Goal: Task Accomplishment & Management: Use online tool/utility

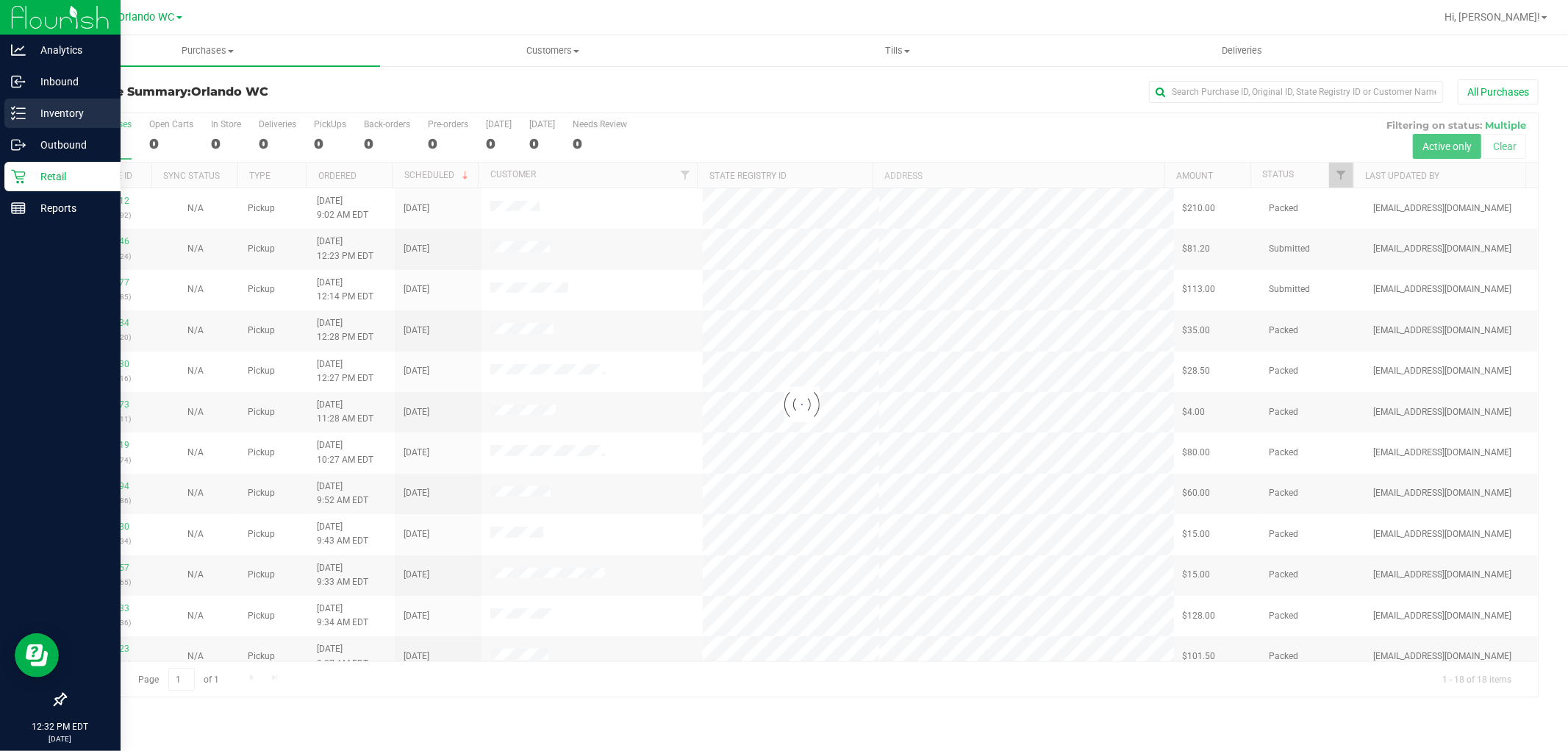
click at [19, 119] on icon at bounding box center [19, 113] width 15 height 15
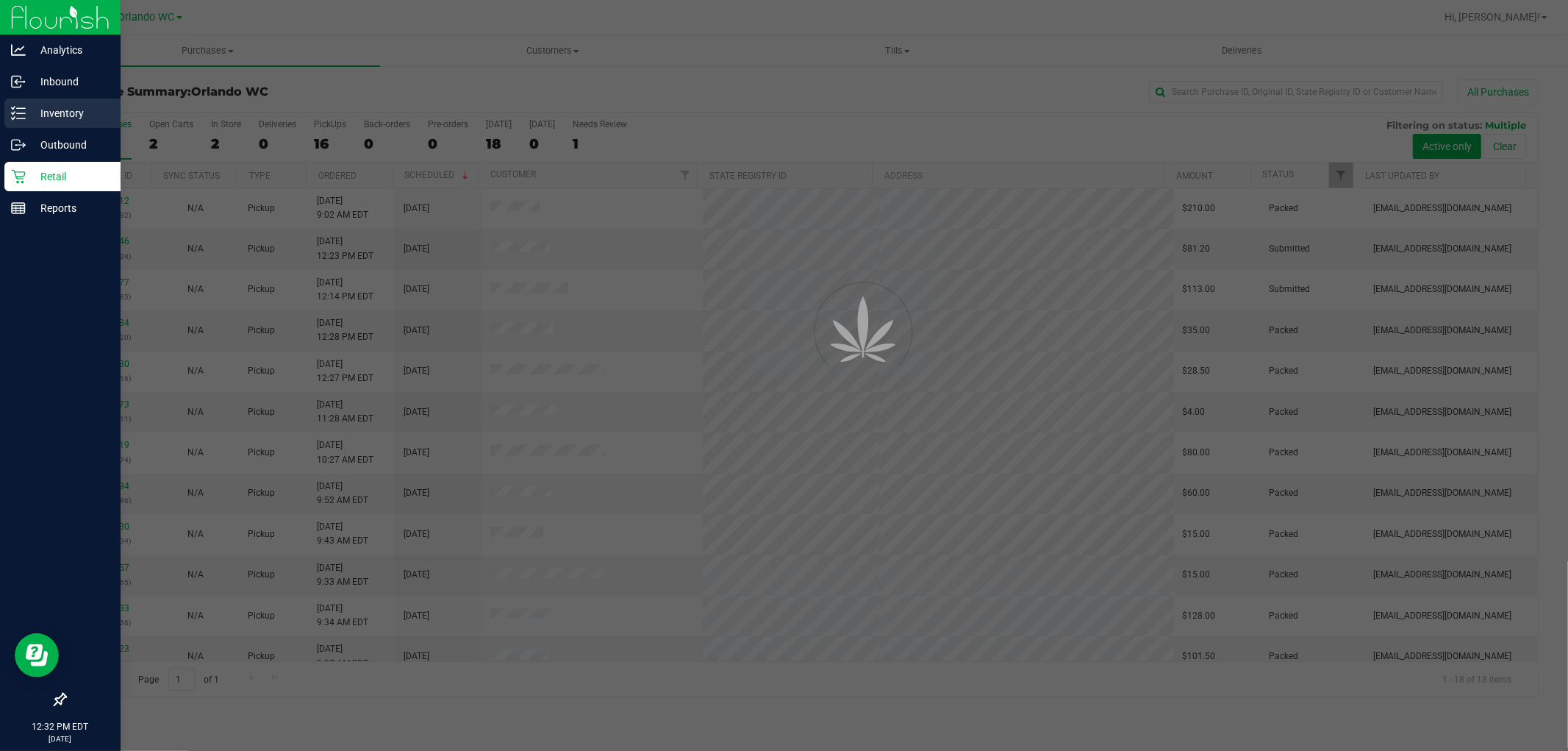
click at [1106, 325] on div at bounding box center [784, 376] width 1568 height 751
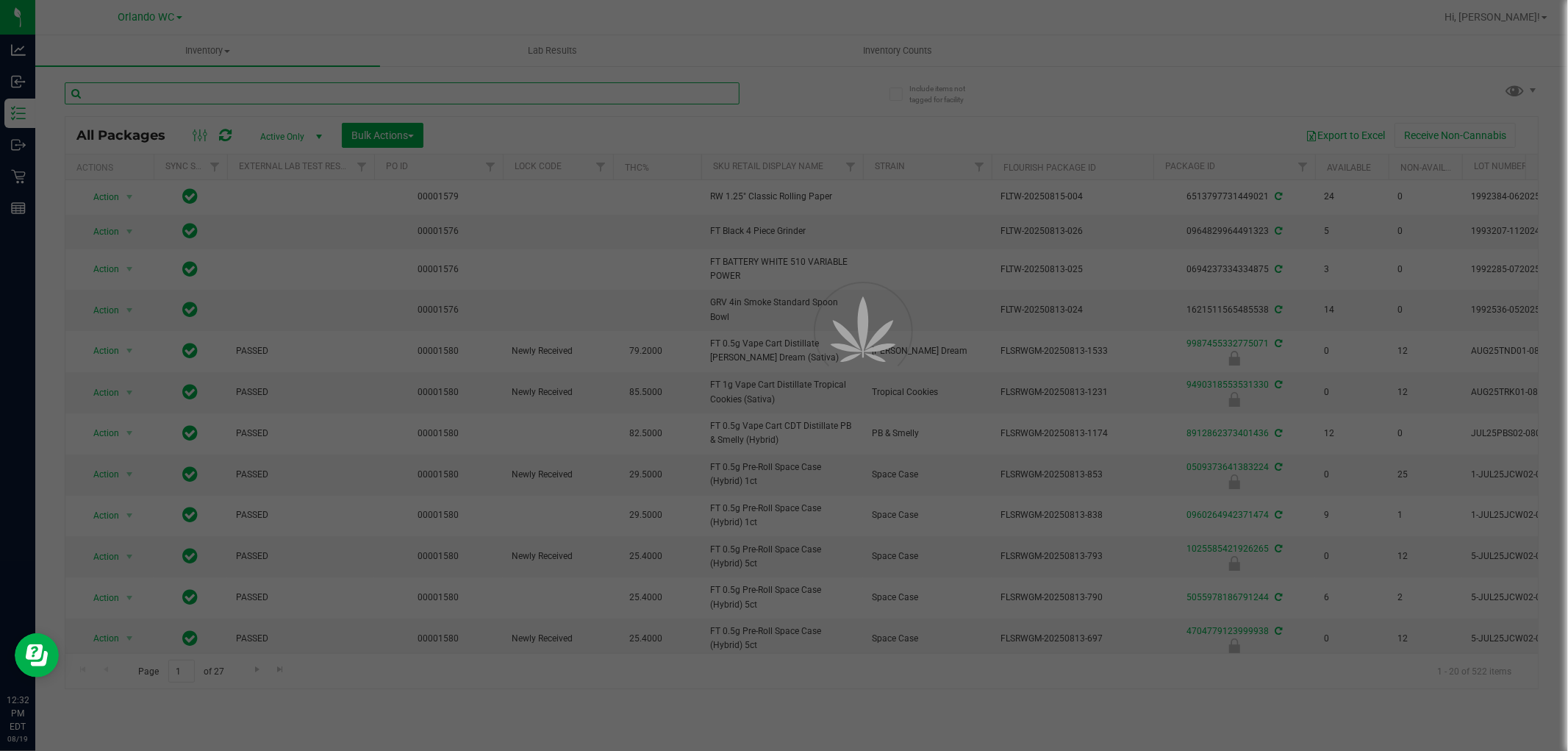
click at [353, 91] on input "text" at bounding box center [402, 93] width 675 height 22
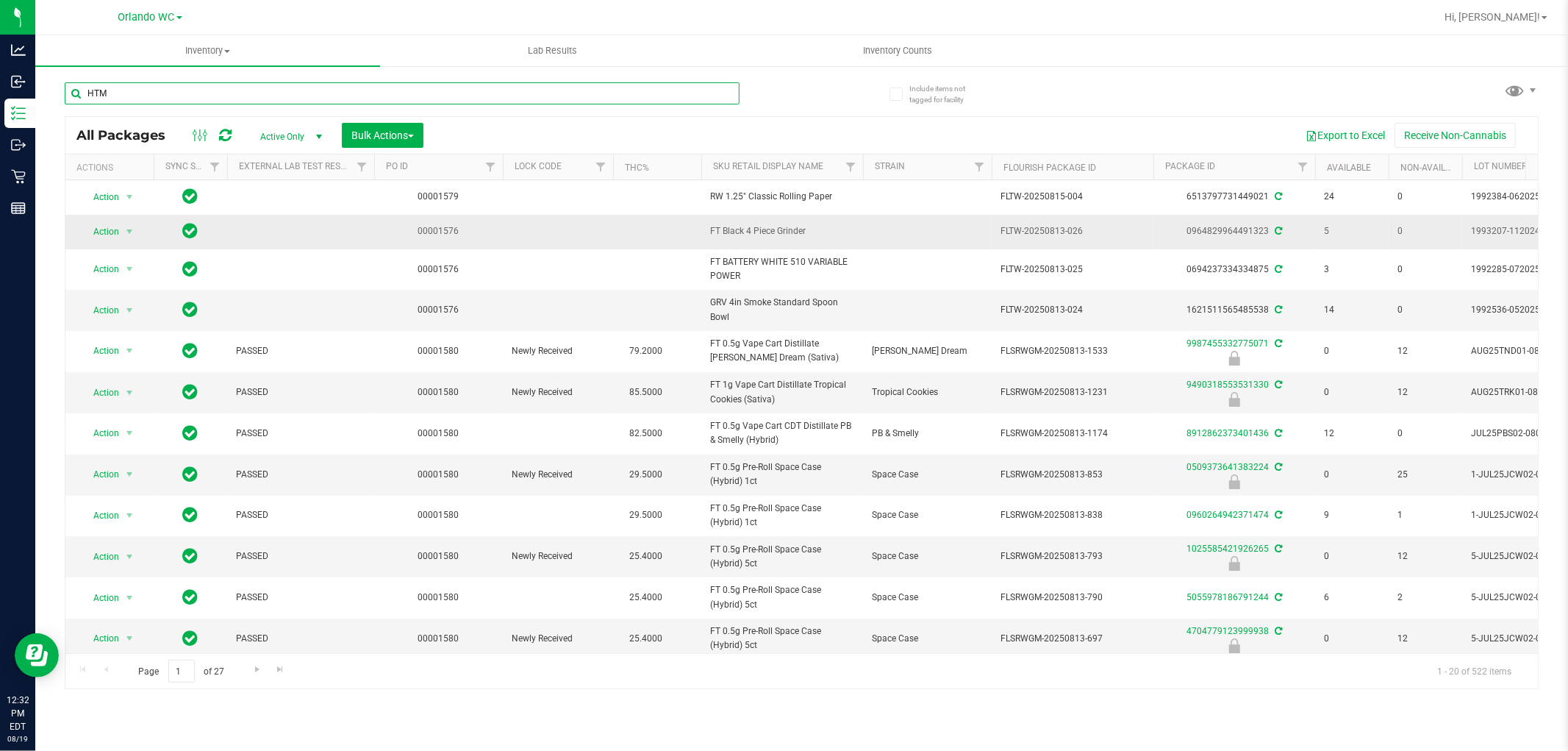
type input "HTM"
click at [618, 249] on td at bounding box center [657, 232] width 88 height 34
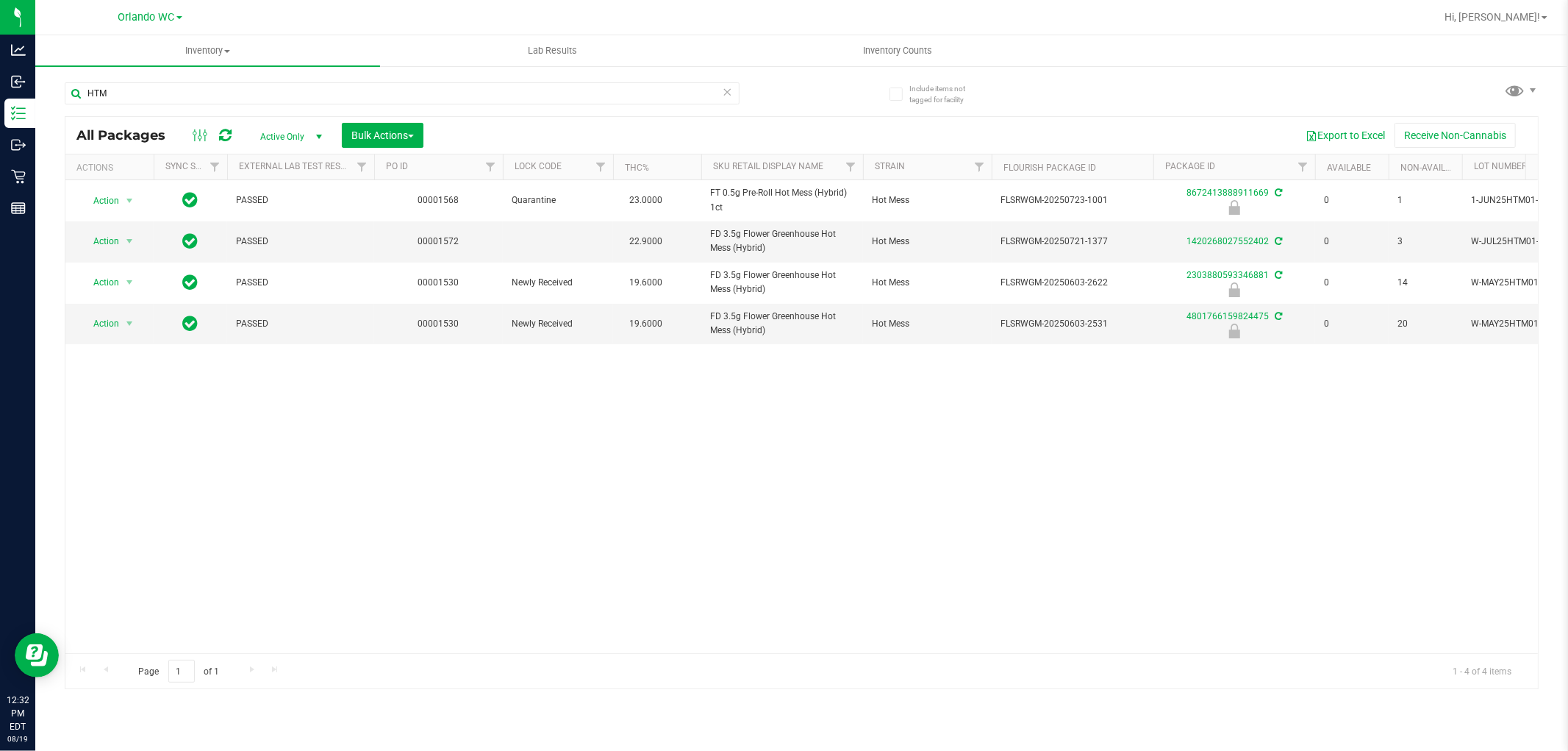
drag, startPoint x: 636, startPoint y: 495, endPoint x: 621, endPoint y: 443, distance: 54.1
click at [635, 492] on div "Action Action Edit attributes Global inventory Locate package Package audit log…" at bounding box center [801, 416] width 1472 height 473
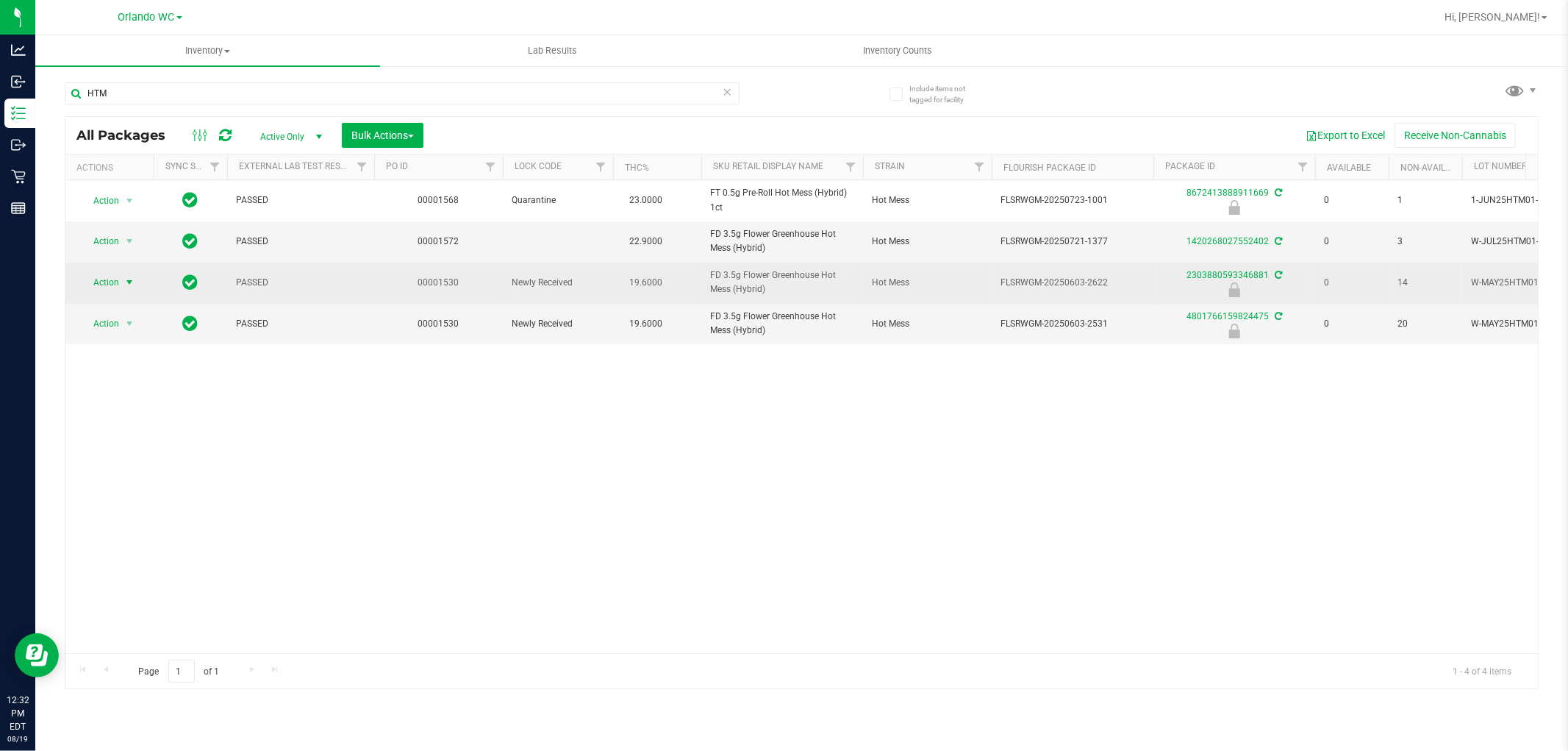
click at [128, 277] on span "select" at bounding box center [130, 283] width 12 height 12
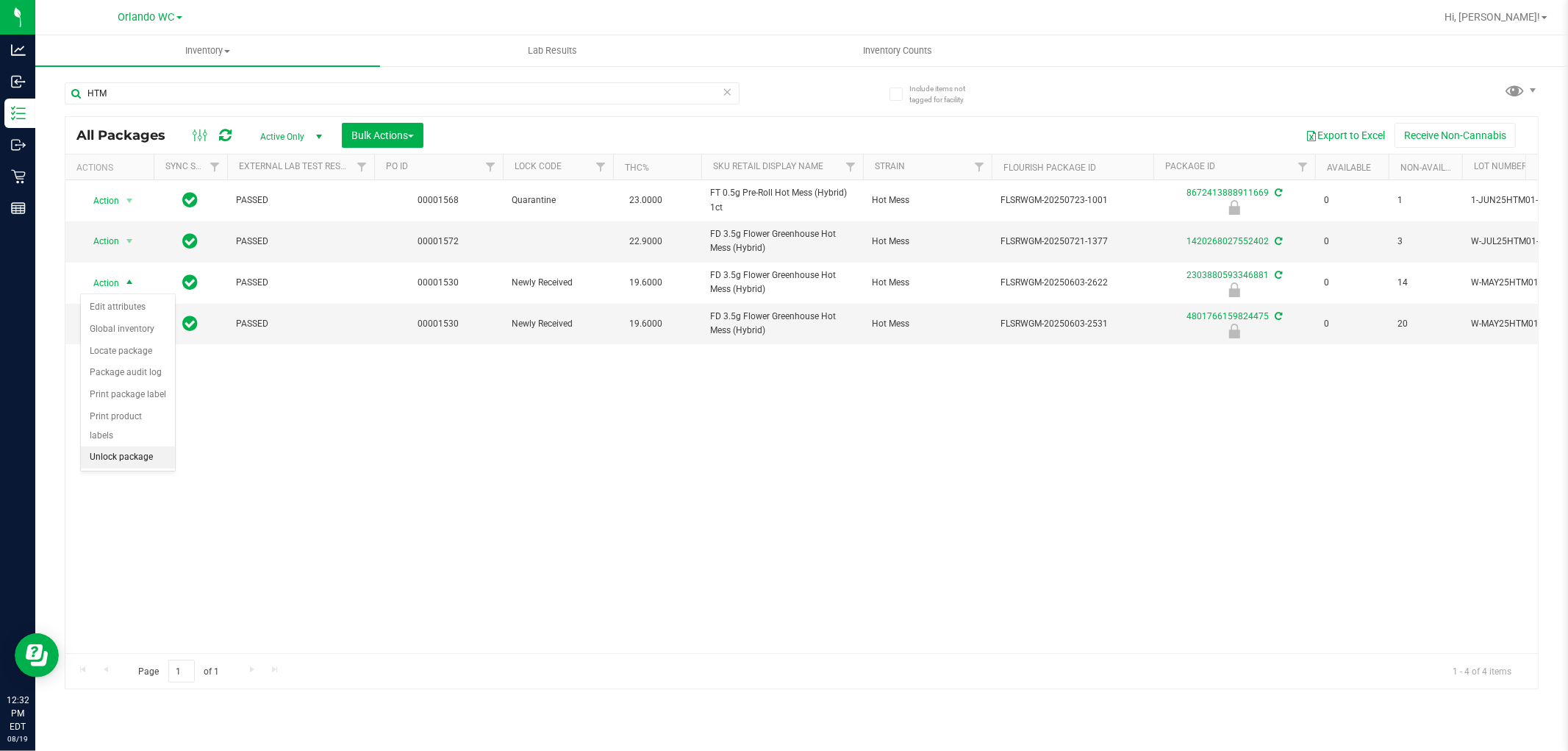
drag, startPoint x: 133, startPoint y: 460, endPoint x: 142, endPoint y: 456, distance: 9.8
click at [136, 459] on li "Unlock package" at bounding box center [128, 457] width 94 height 22
click at [554, 501] on div "Inventory All packages All inventory Waste log Create inventory Lab Results Inv…" at bounding box center [802, 393] width 1533 height 716
click at [662, 390] on div "Action Action Edit attributes Global inventory Locate package Package audit log…" at bounding box center [801, 416] width 1472 height 473
click at [801, 534] on div "Action Action Edit attributes Global inventory Locate package Package audit log…" at bounding box center [801, 416] width 1472 height 473
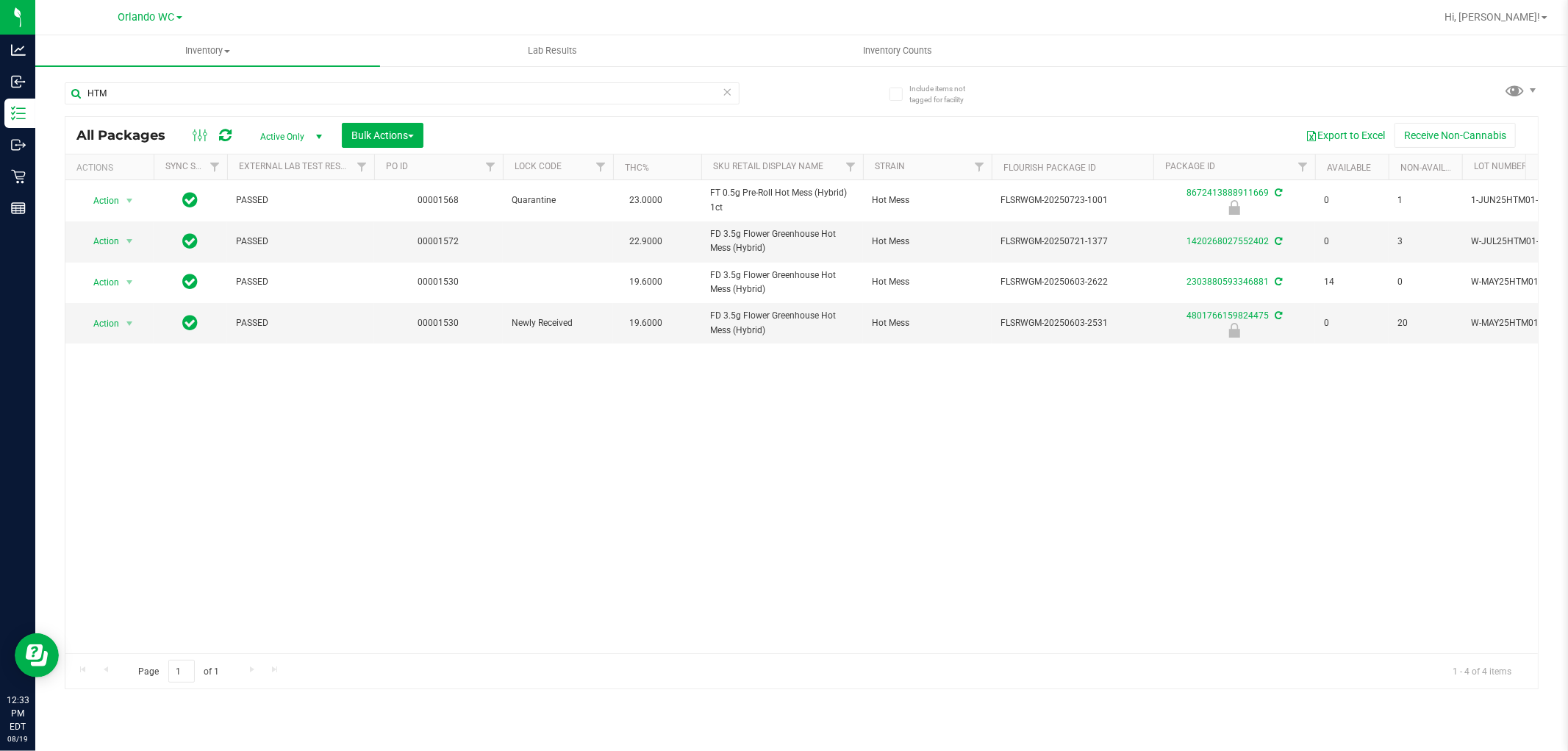
drag, startPoint x: 919, startPoint y: 513, endPoint x: 933, endPoint y: 512, distance: 14.0
click at [919, 512] on div "Action Action Edit attributes Global inventory Locate package Package audit log…" at bounding box center [801, 416] width 1472 height 473
drag, startPoint x: 202, startPoint y: 70, endPoint x: 165, endPoint y: 85, distance: 39.9
click at [190, 76] on div "HTM" at bounding box center [433, 92] width 737 height 47
drag, startPoint x: 157, startPoint y: 86, endPoint x: 127, endPoint y: 99, distance: 32.7
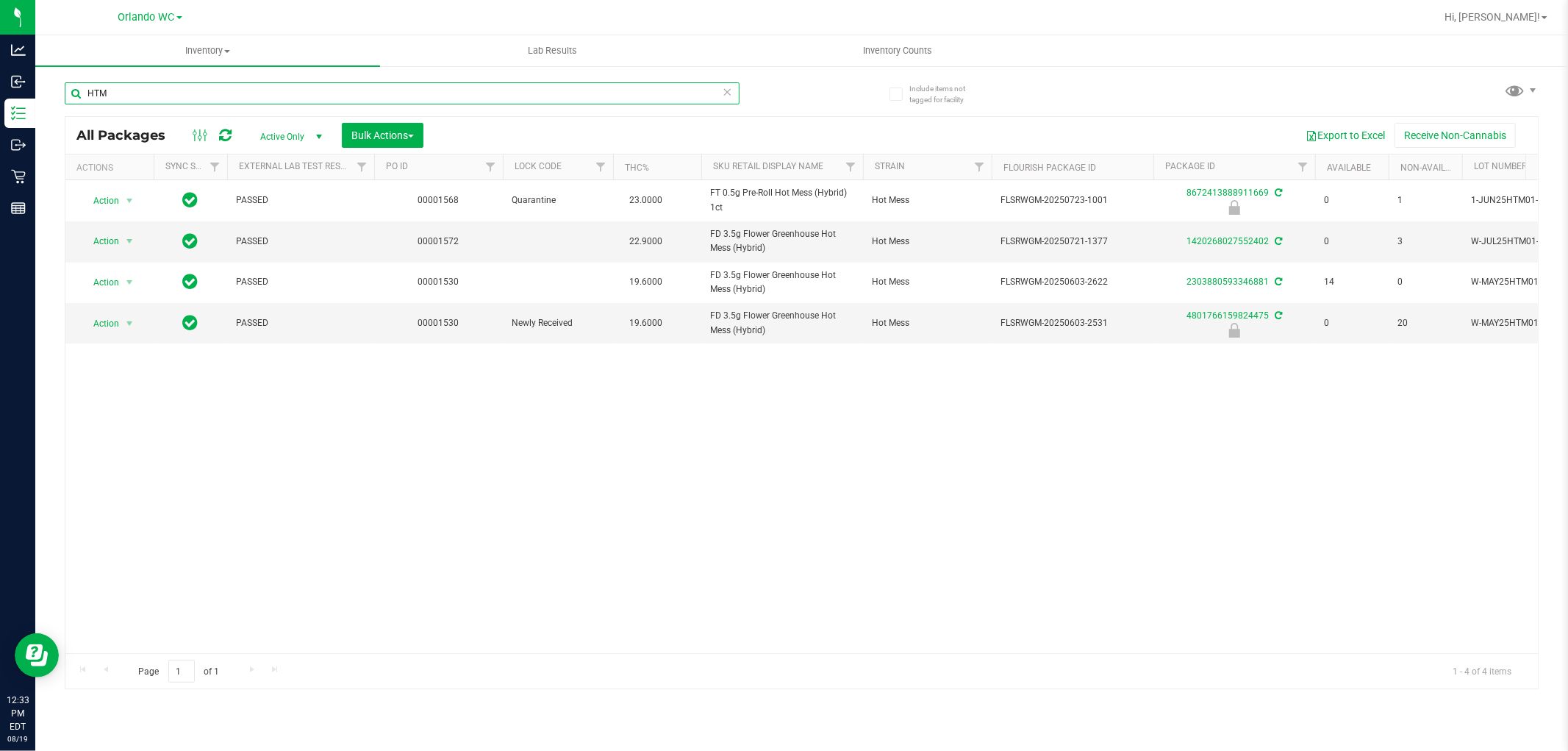
click at [127, 100] on input "HTM" at bounding box center [402, 93] width 675 height 22
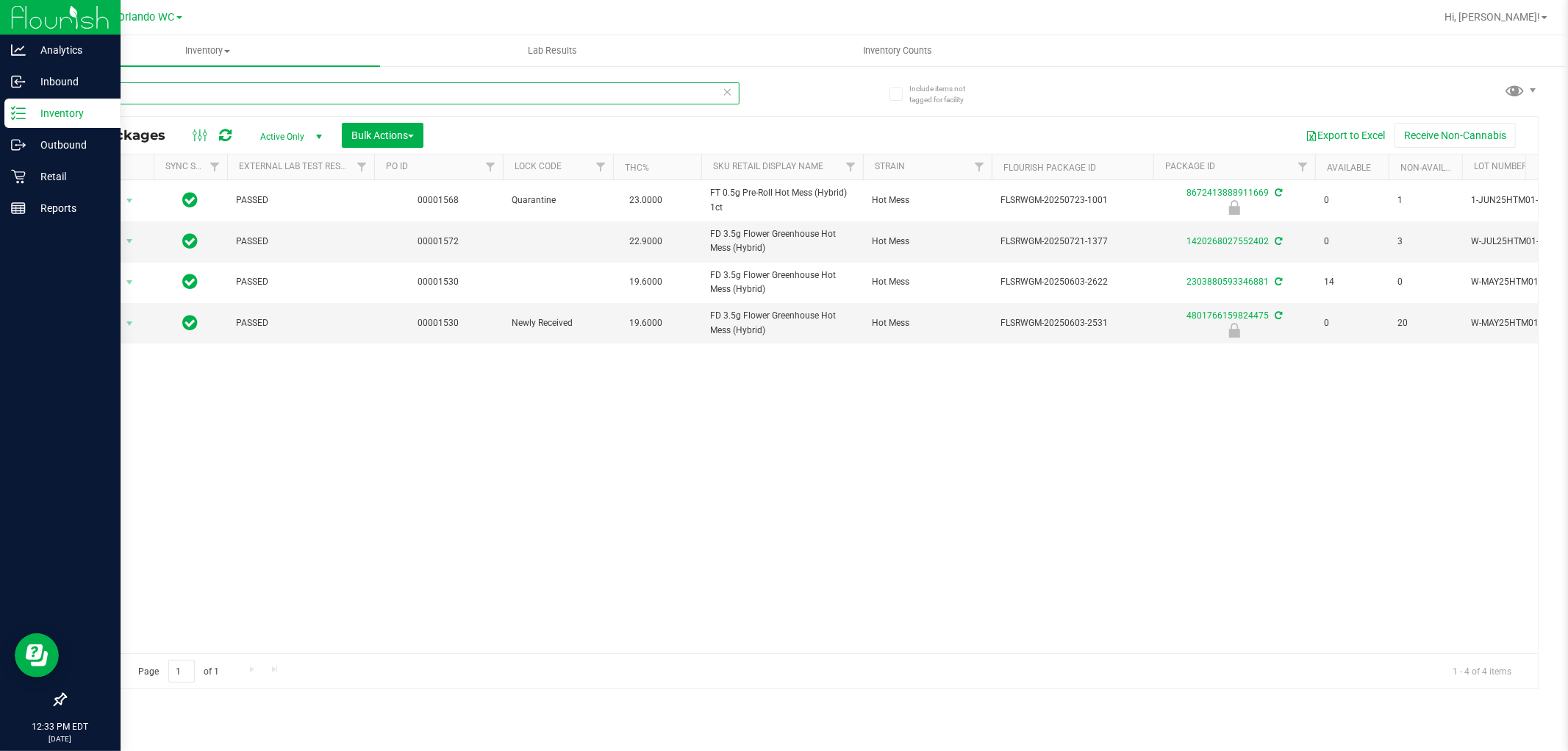
drag, startPoint x: 127, startPoint y: 99, endPoint x: 19, endPoint y: 99, distance: 108.0
click at [19, 99] on div "Analytics Inbound Inventory Outbound Retail Reports 12:33 PM EDT 08/19/2025 08/…" at bounding box center [784, 376] width 1568 height 751
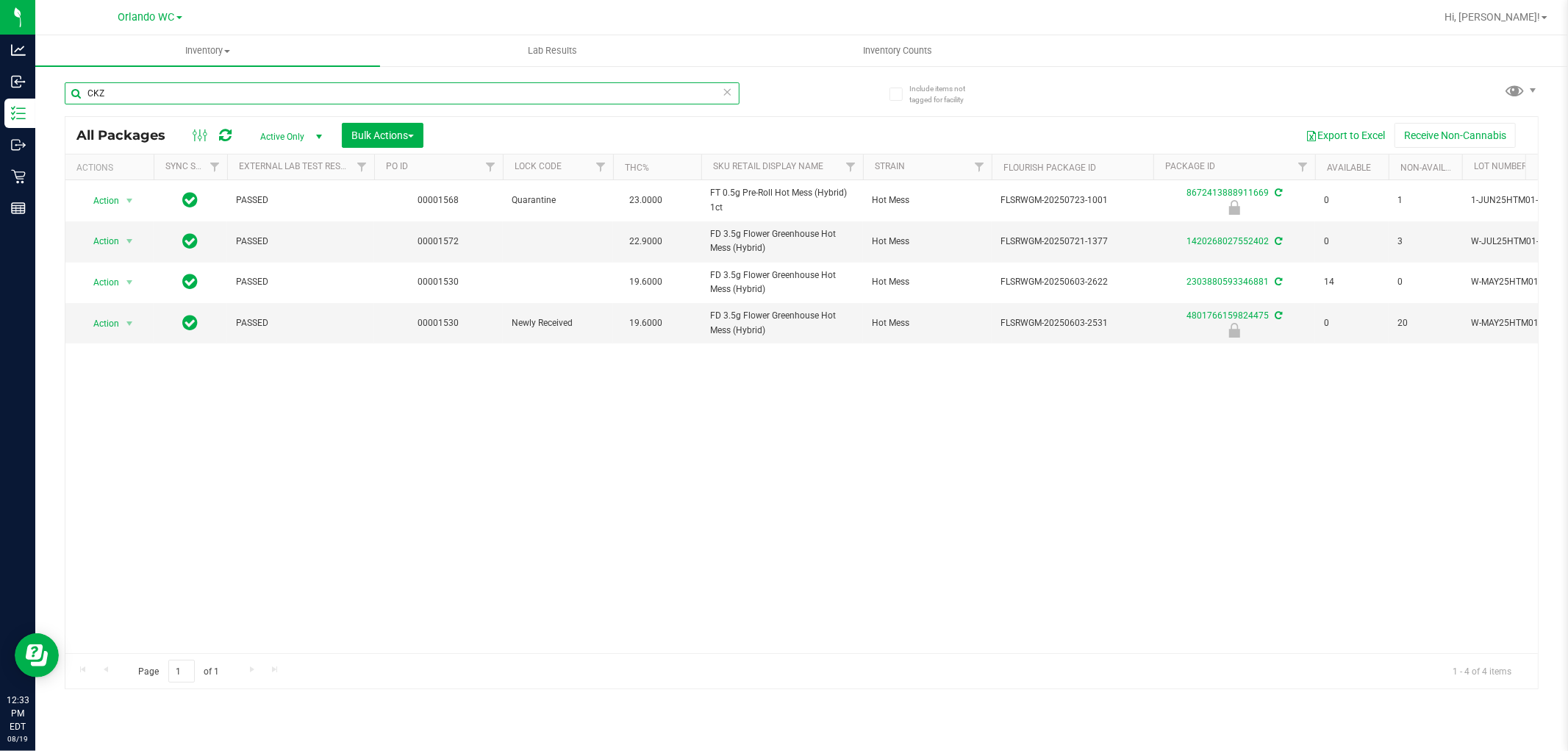
type input "CKZ"
click at [641, 346] on div "Action Action Edit attributes Global inventory Locate package Package audit log…" at bounding box center [801, 416] width 1472 height 473
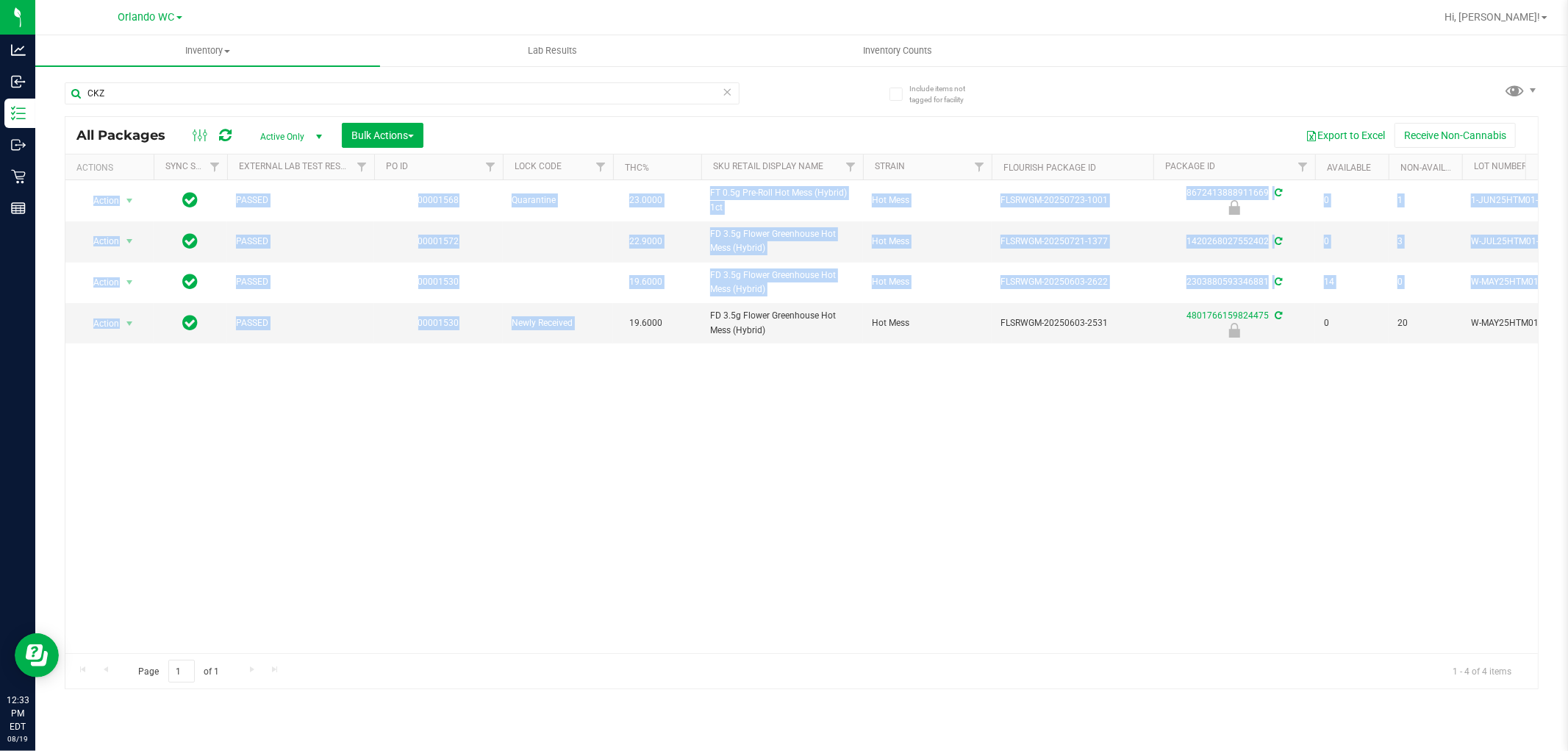
click at [665, 364] on div "Action Action Edit attributes Global inventory Locate package Package audit log…" at bounding box center [801, 416] width 1472 height 473
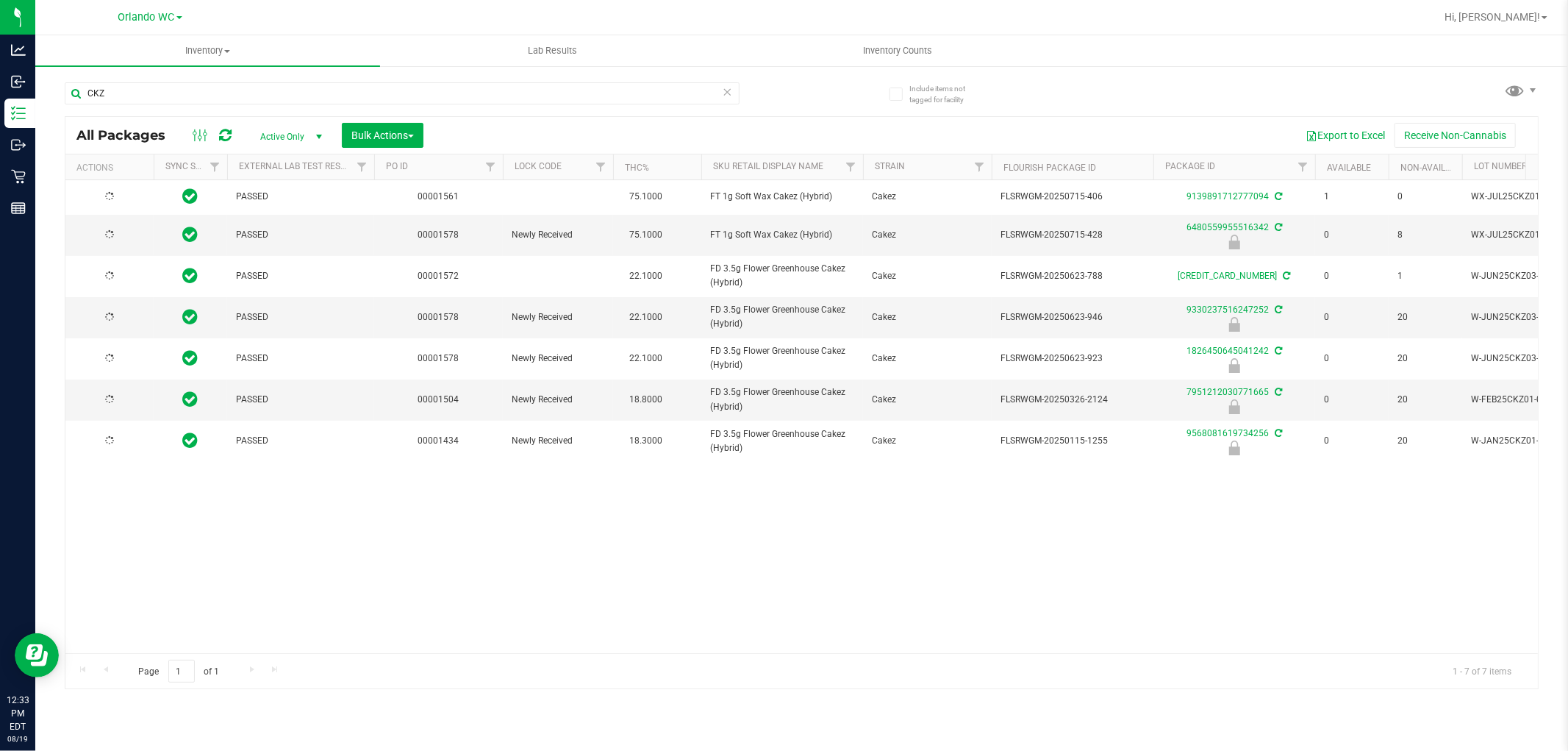
click at [915, 406] on span "Cakez" at bounding box center [927, 399] width 111 height 14
click at [106, 307] on span "Action" at bounding box center [100, 316] width 40 height 20
click at [131, 486] on li "Unlock package" at bounding box center [128, 492] width 94 height 22
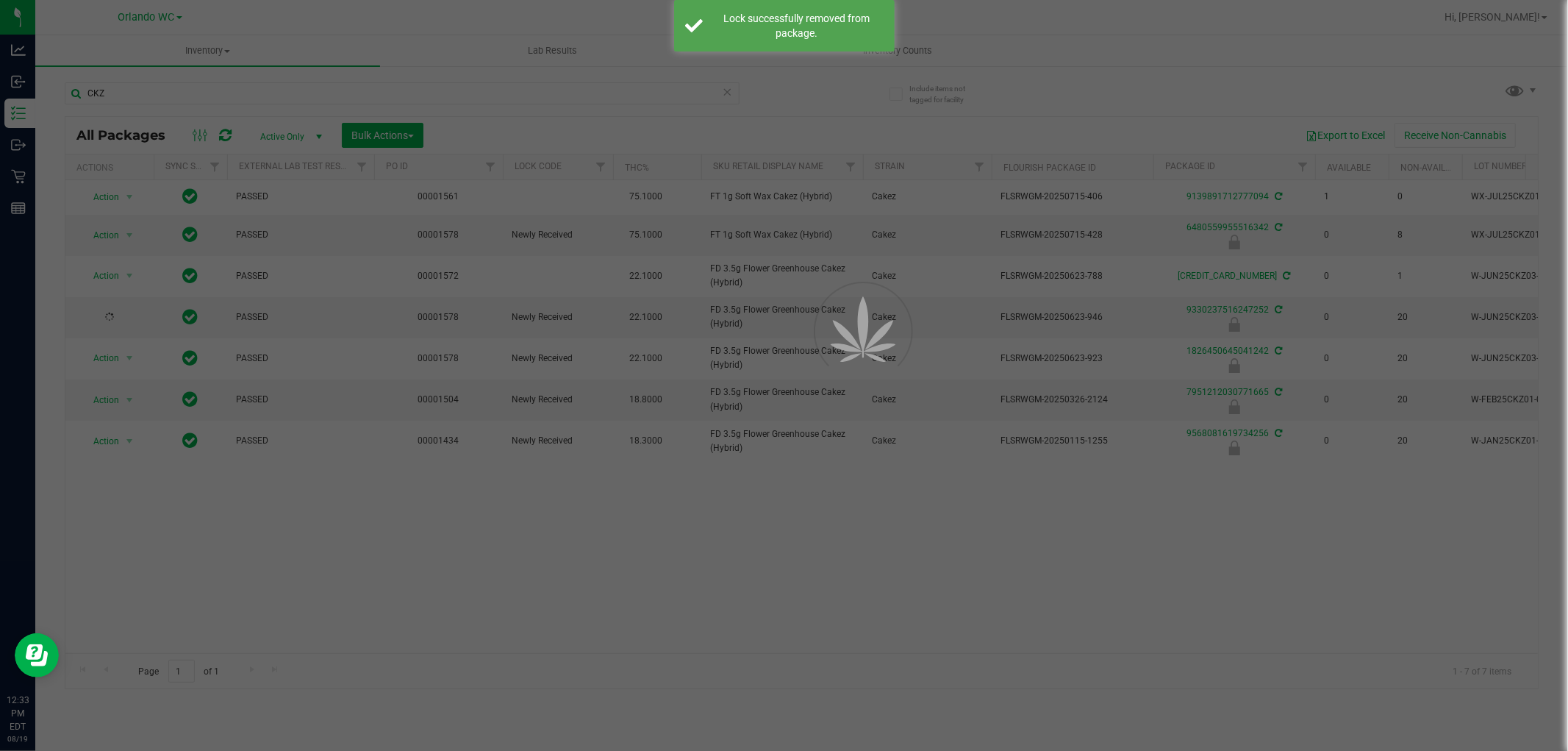
click at [764, 506] on div at bounding box center [784, 376] width 1568 height 751
click at [763, 508] on div at bounding box center [784, 376] width 1568 height 751
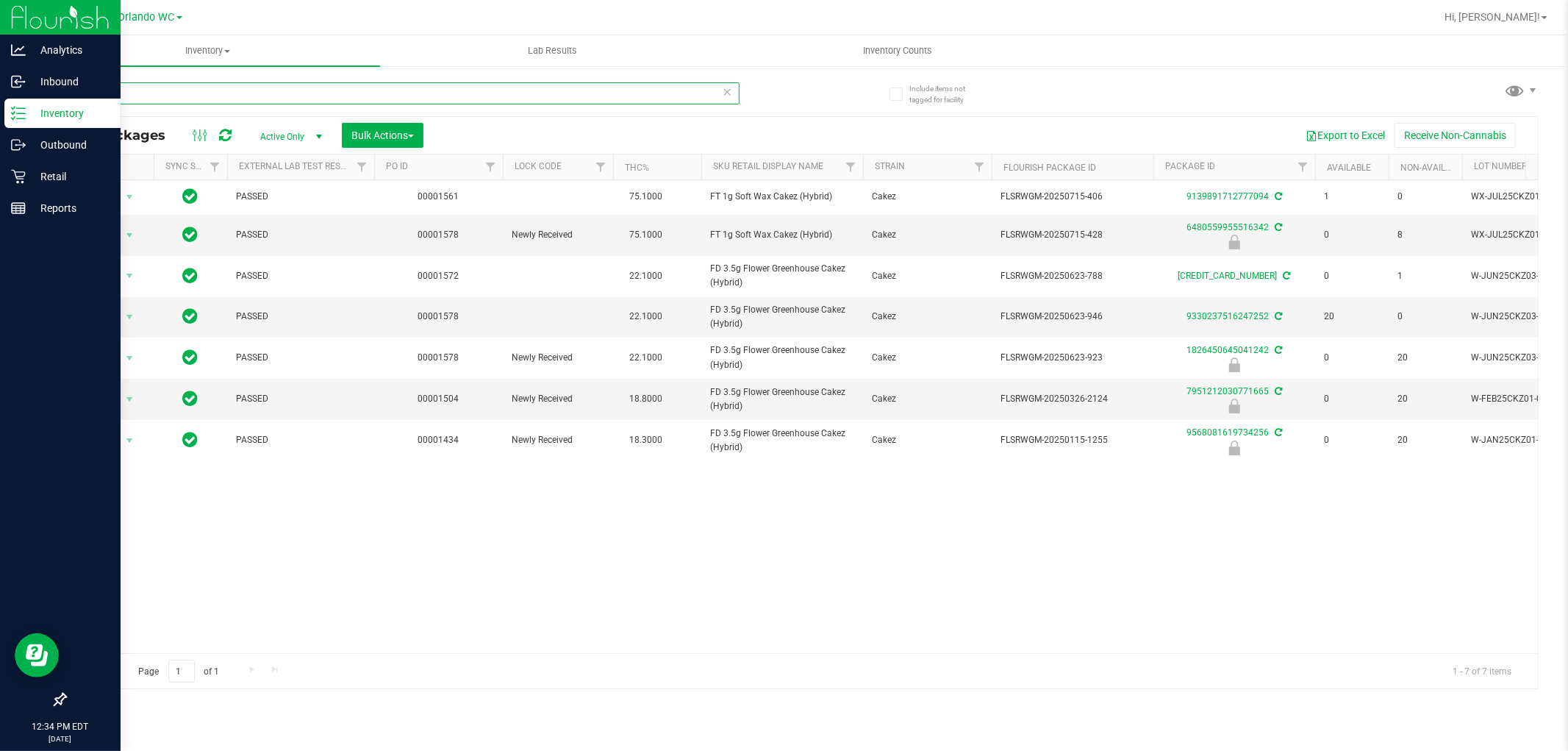
drag, startPoint x: 142, startPoint y: 88, endPoint x: 33, endPoint y: 118, distance: 113.1
click at [33, 118] on div "Analytics Inbound Inventory Outbound Retail Reports 12:34 PM EDT 08/19/2025 08/…" at bounding box center [784, 376] width 1568 height 751
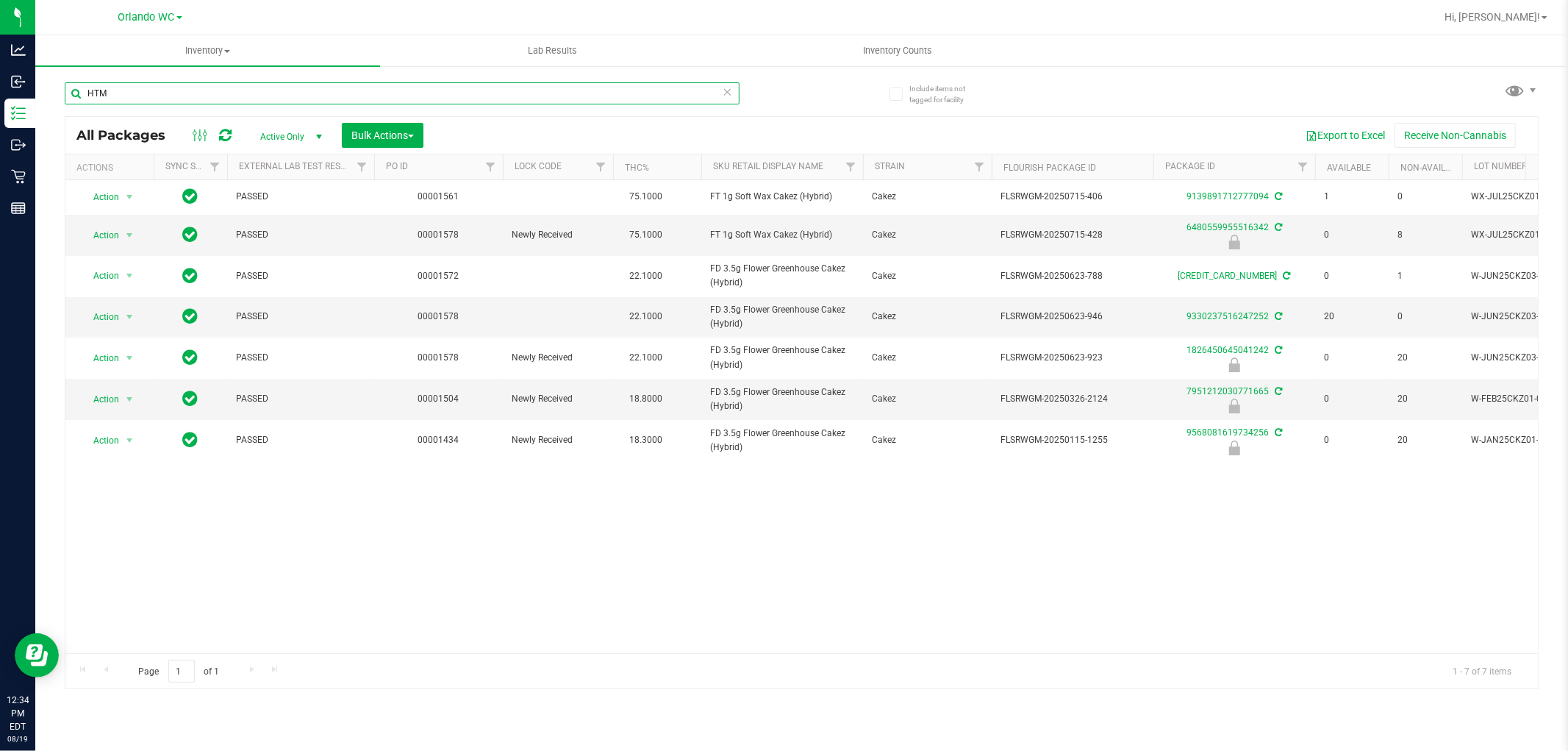
type input "HTM"
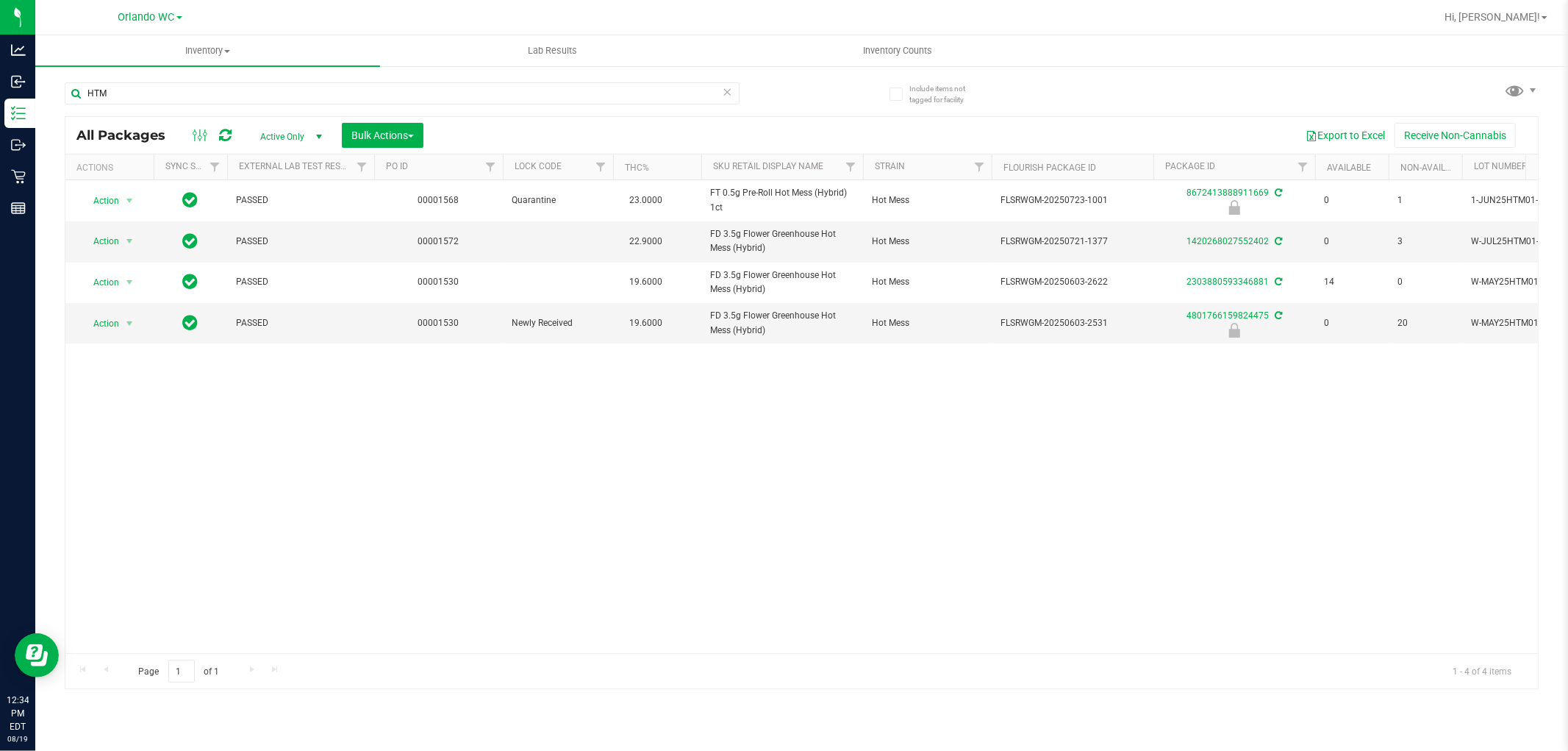
click at [721, 395] on div "Action Action Edit attributes Global inventory Locate package Package audit log…" at bounding box center [801, 416] width 1472 height 473
